Goal: Navigation & Orientation: Find specific page/section

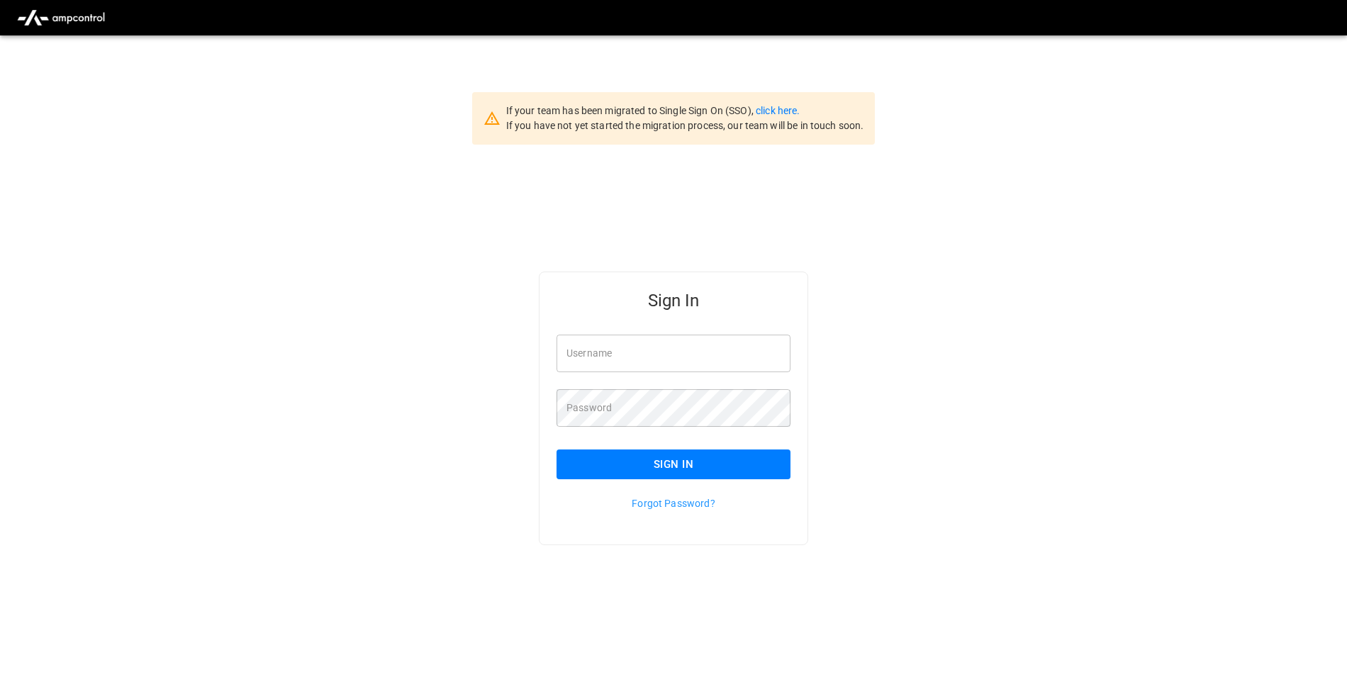
type input "**********"
click at [756, 456] on button "Sign In" at bounding box center [673, 464] width 234 height 30
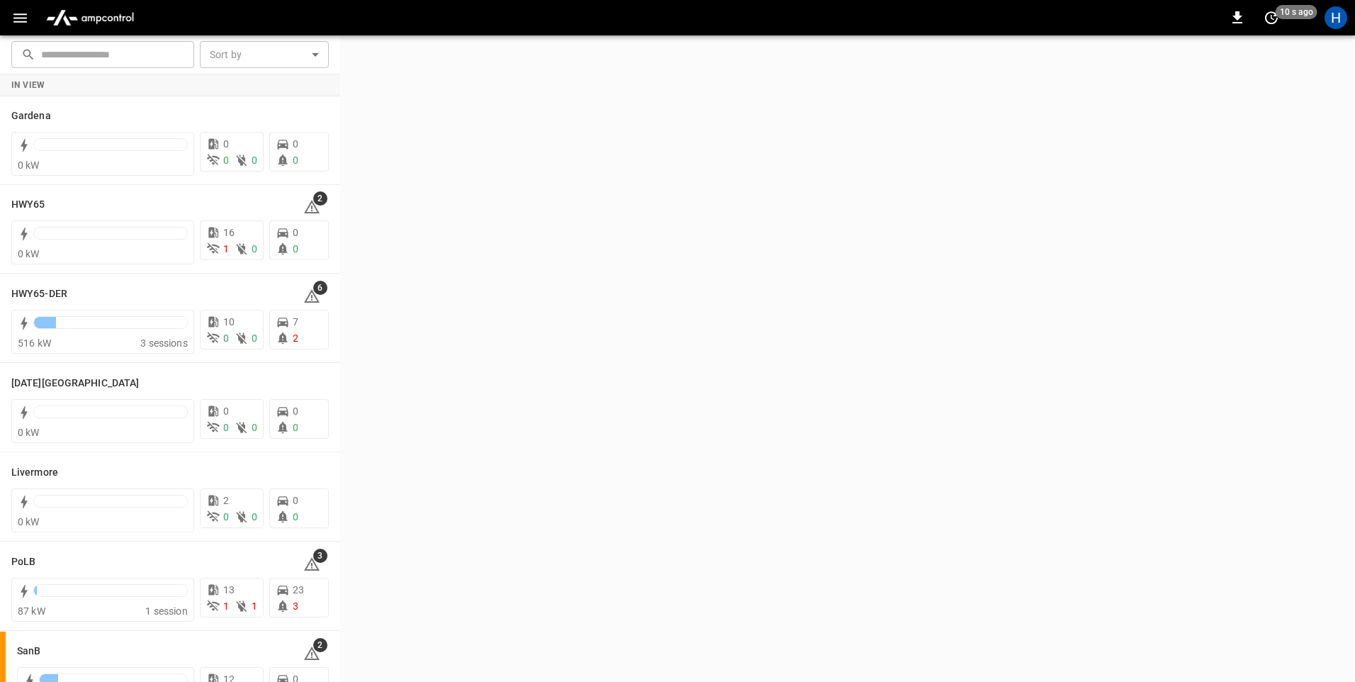
click at [13, 12] on icon "button" at bounding box center [20, 18] width 18 height 18
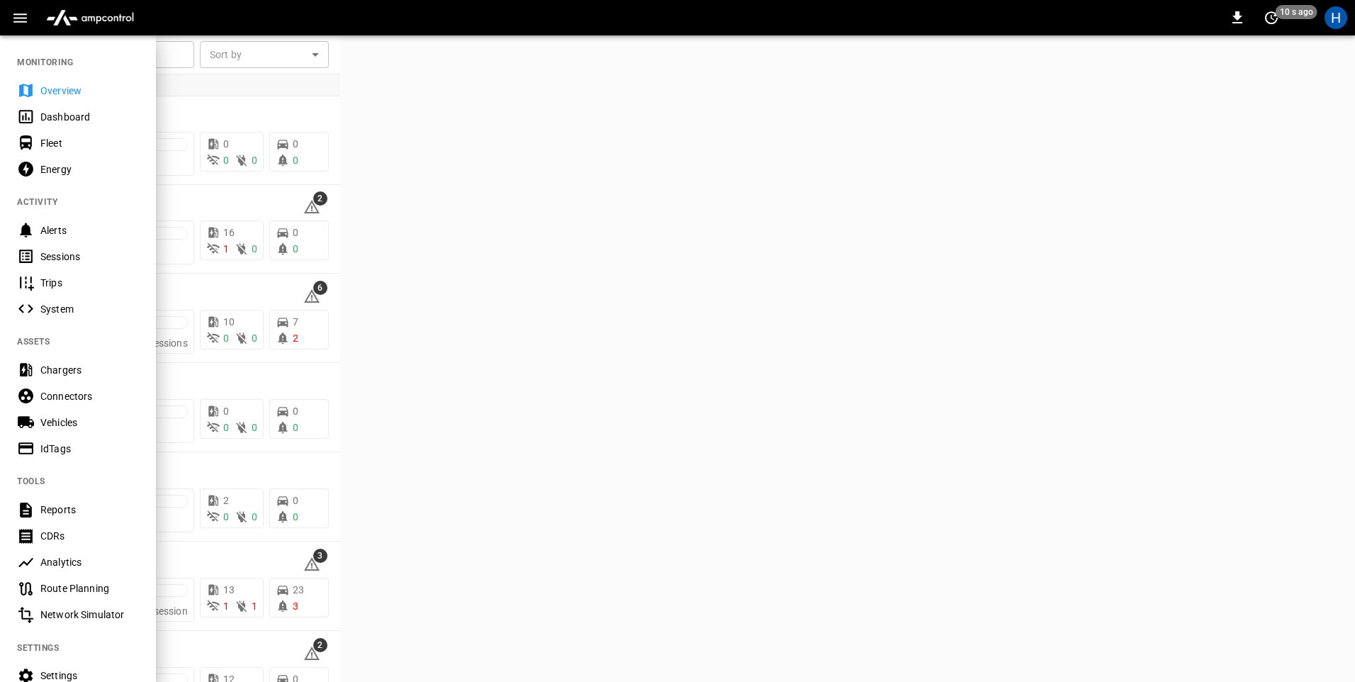
click at [74, 118] on div "Dashboard" at bounding box center [89, 117] width 99 height 14
